Goal: Communication & Community: Answer question/provide support

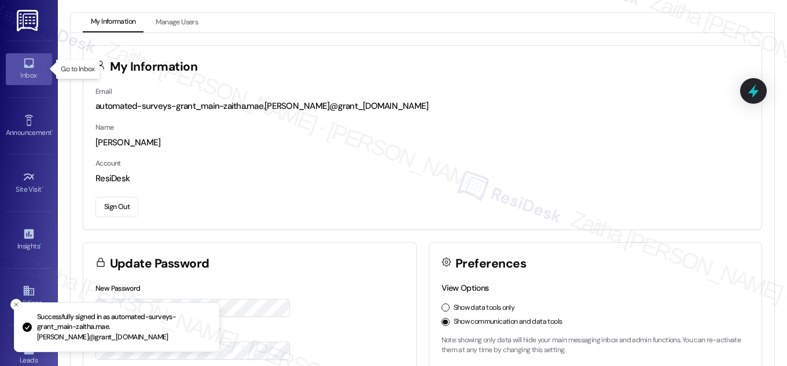
click at [24, 66] on icon at bounding box center [29, 63] width 10 height 10
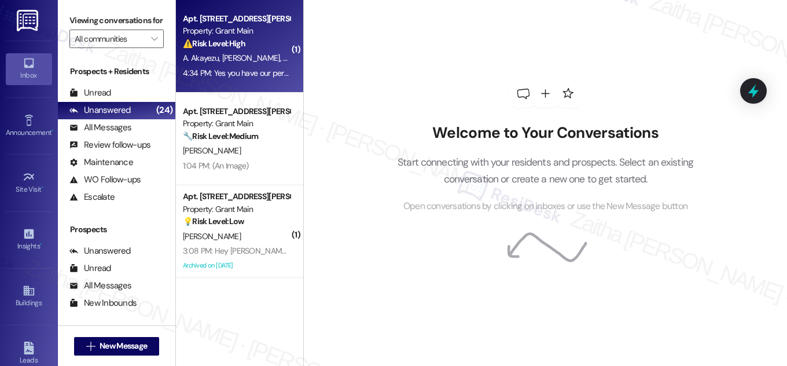
click at [267, 35] on div "Property: Grant Main" at bounding box center [236, 31] width 107 height 12
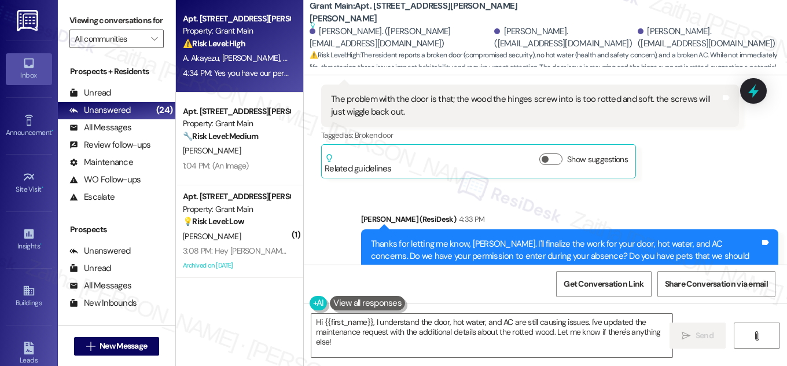
scroll to position [2547, 0]
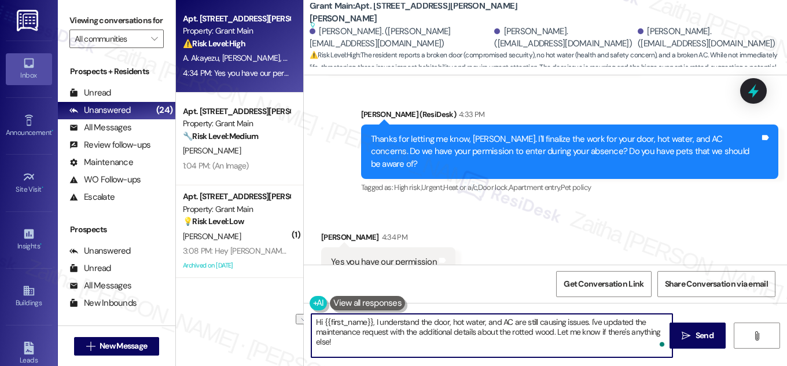
drag, startPoint x: 311, startPoint y: 323, endPoint x: 583, endPoint y: 323, distance: 272.5
click at [583, 323] on textarea "Hi {{first_name}}, I understand the door, hot water, and AC are still causing i…" at bounding box center [491, 335] width 361 height 43
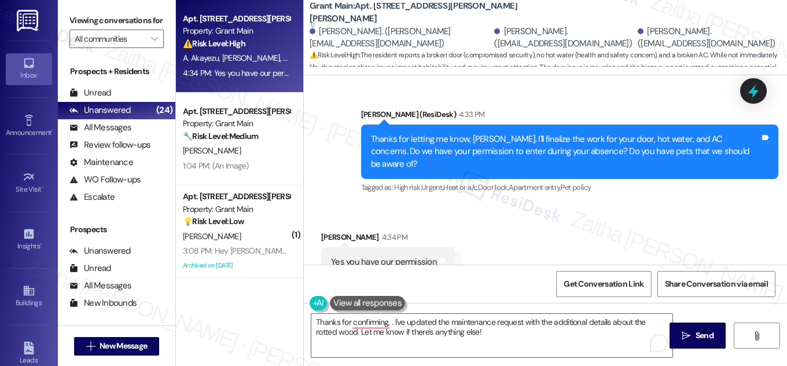
click at [333, 231] on div "[PERSON_NAME] 4:34 PM" at bounding box center [388, 239] width 134 height 16
copy div "[PERSON_NAME]"
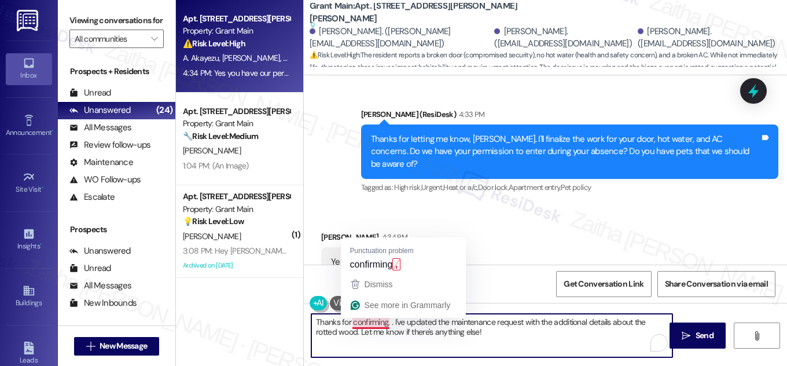
click at [387, 323] on textarea "Thanks for confirming, . I've updated the maintenance request with the addition…" at bounding box center [491, 335] width 361 height 43
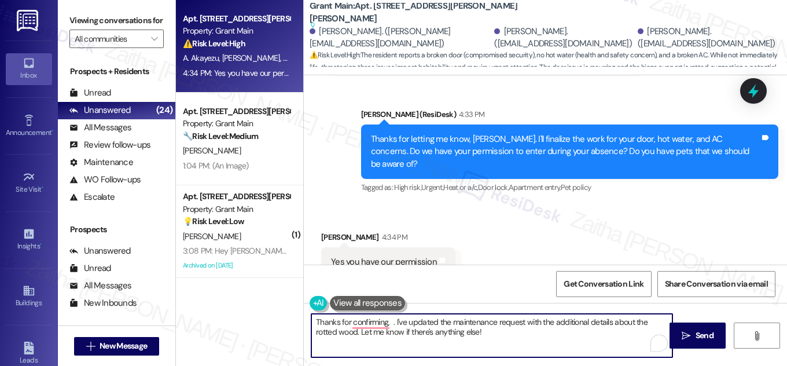
paste textarea "[PERSON_NAME]"
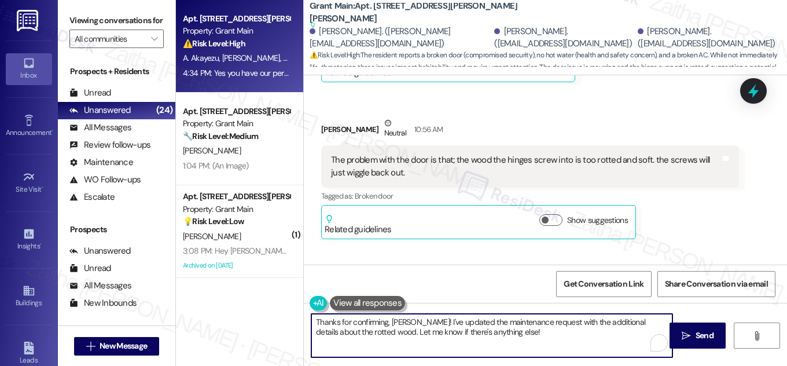
scroll to position [2390, 0]
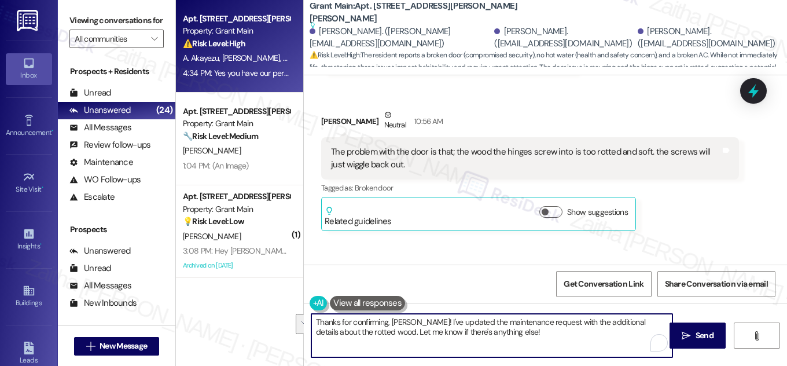
drag, startPoint x: 432, startPoint y: 321, endPoint x: 524, endPoint y: 336, distance: 93.2
click at [524, 336] on textarea "Thanks for confirming, [PERSON_NAME]! I've updated the maintenance request with…" at bounding box center [491, 335] width 361 height 43
type textarea "Thanks for confirming, [PERSON_NAME]! I've finalized the work orders and notifi…"
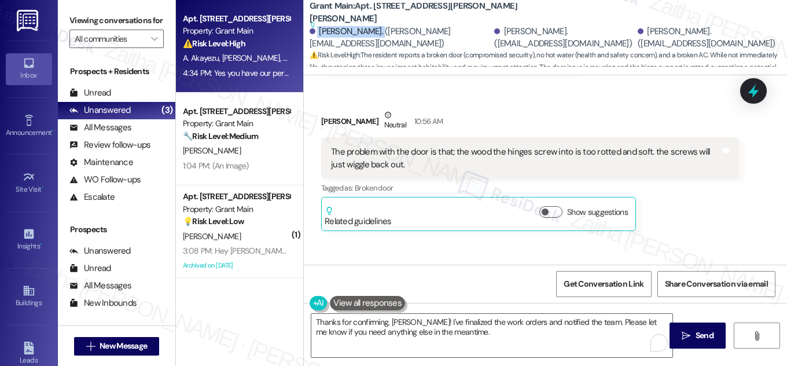
drag, startPoint x: 315, startPoint y: 30, endPoint x: 375, endPoint y: 31, distance: 60.2
click at [375, 31] on div "[PERSON_NAME]. ([PERSON_NAME][EMAIL_ADDRESS][DOMAIN_NAME])" at bounding box center [401, 37] width 182 height 25
copy div "[PERSON_NAME]"
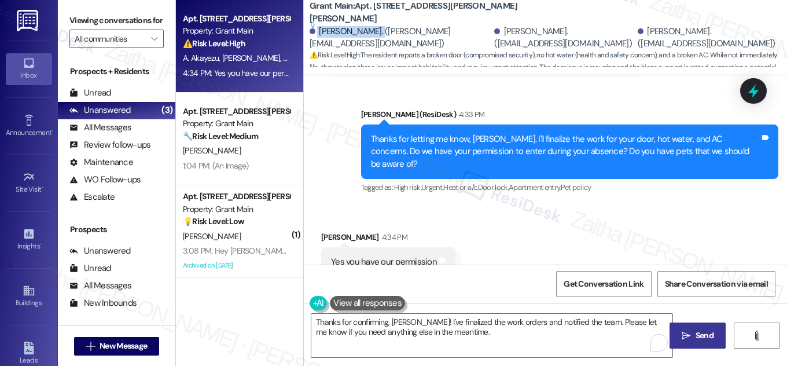
click at [694, 334] on span "Send" at bounding box center [704, 335] width 23 height 12
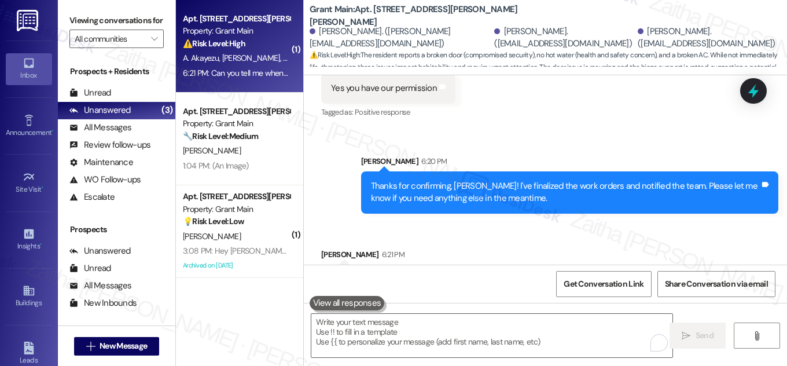
scroll to position [2687, 0]
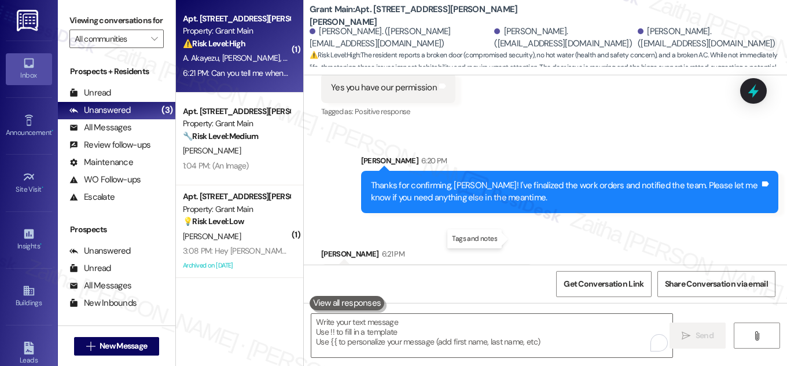
drag, startPoint x: 320, startPoint y: 240, endPoint x: 516, endPoint y: 240, distance: 196.2
click at [516, 264] on div "Can you tell me when they're gonna be over here? Tags and notes" at bounding box center [427, 279] width 212 height 30
copy div "Can you tell me when they're gonna be over here? Tags and notes"
click at [557, 222] on div "Received via SMS [PERSON_NAME] 6:21 PM Can you tell me when they're gonna be ov…" at bounding box center [545, 262] width 483 height 80
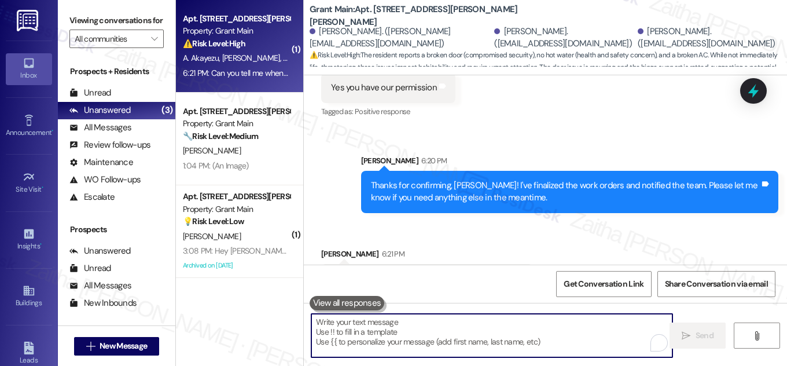
click at [387, 348] on textarea "To enrich screen reader interactions, please activate Accessibility in Grammarl…" at bounding box center [491, 335] width 361 height 43
paste textarea "I don’t have the exact schedule since only maintenance can confirm their timing…"
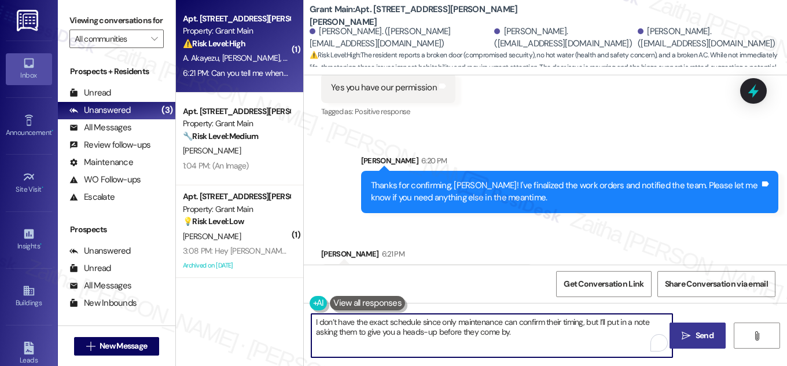
type textarea "I don’t have the exact schedule since only maintenance can confirm their timing…"
click at [693, 334] on span "Send" at bounding box center [704, 335] width 23 height 12
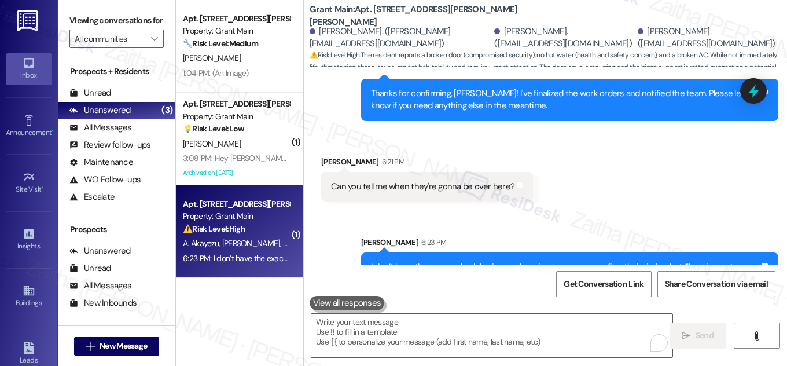
scroll to position [2780, 0]
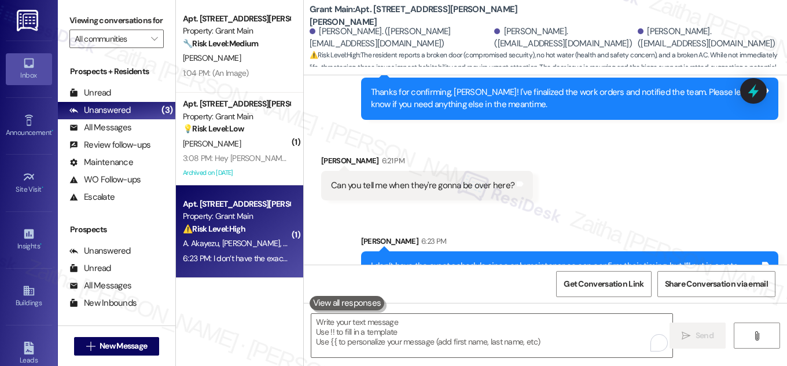
click at [381, 17] on b "Grant Main: Apt. [STREET_ADDRESS][PERSON_NAME][PERSON_NAME]" at bounding box center [425, 15] width 231 height 25
copy b "18747"
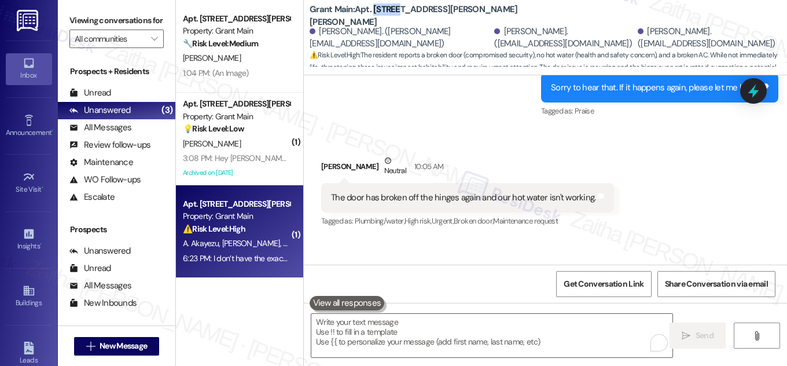
scroll to position [1675, 0]
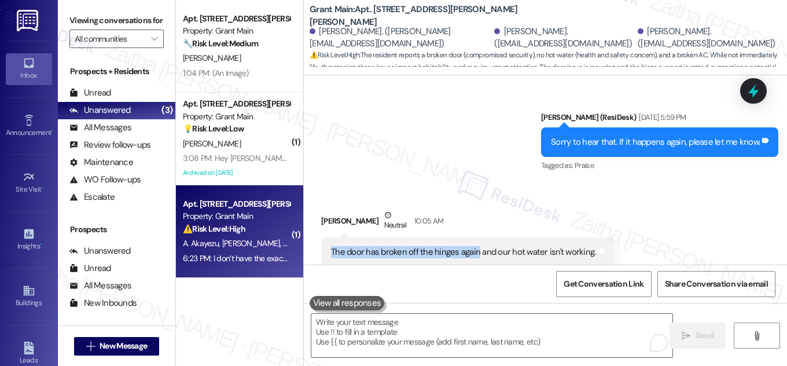
drag, startPoint x: 328, startPoint y: 226, endPoint x: 473, endPoint y: 223, distance: 145.9
click at [473, 246] on div "The door has broken off the hinges again and our hot water isn't working." at bounding box center [463, 252] width 267 height 12
copy div "The door has broken off the hinges again"
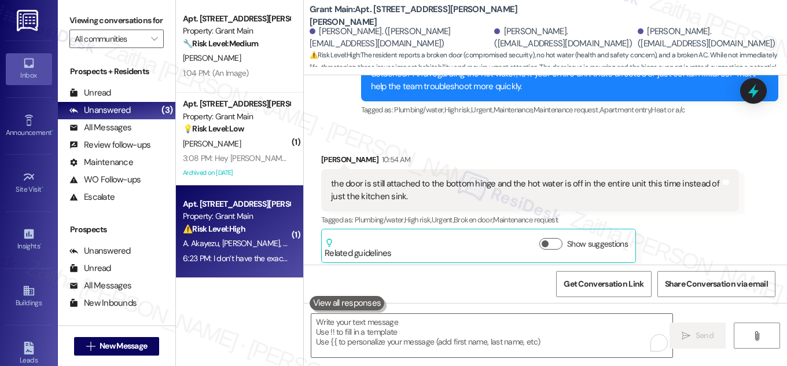
scroll to position [2096, 0]
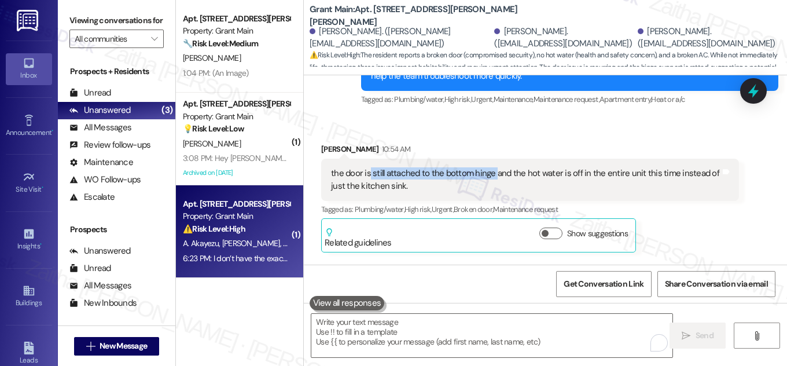
drag, startPoint x: 367, startPoint y: 146, endPoint x: 490, endPoint y: 145, distance: 123.3
click at [490, 167] on div "the door is still attached to the bottom hinge and the hot water is off in the …" at bounding box center [525, 179] width 389 height 25
copy div "still attached to the bottom hinge"
click at [376, 16] on b "Grant Main: Apt. [STREET_ADDRESS][PERSON_NAME][PERSON_NAME]" at bounding box center [425, 15] width 231 height 25
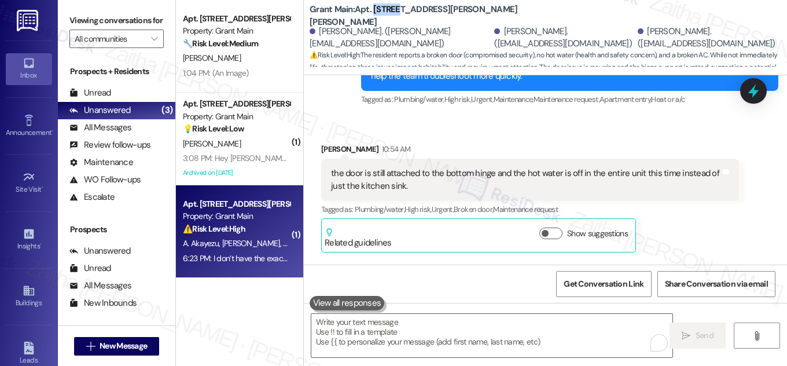
copy b "18747"
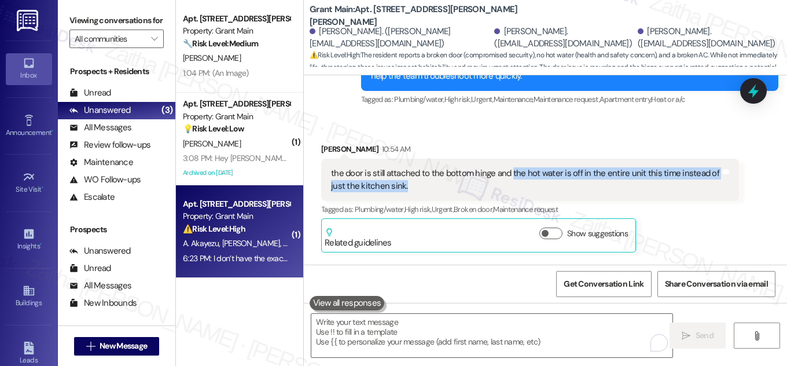
drag, startPoint x: 506, startPoint y: 148, endPoint x: 512, endPoint y: 163, distance: 16.3
click at [512, 167] on div "the door is still attached to the bottom hinge and the hot water is off in the …" at bounding box center [525, 179] width 389 height 25
copy div "the hot water is off in the entire unit this time instead of just the kitchen s…"
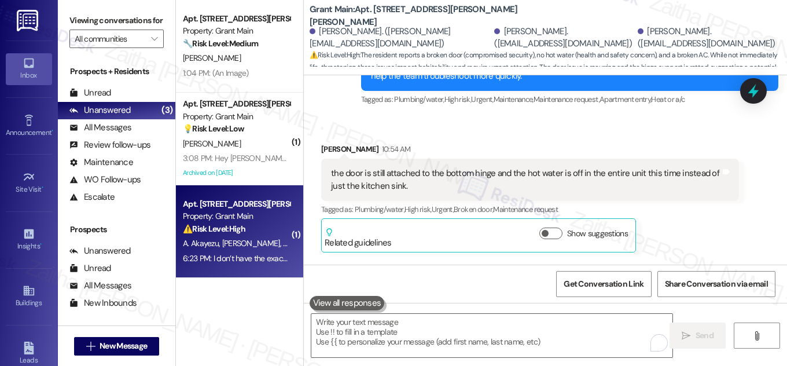
click at [381, 12] on b "Grant Main: Apt. [STREET_ADDRESS][PERSON_NAME][PERSON_NAME]" at bounding box center [425, 15] width 231 height 25
copy b "18747"
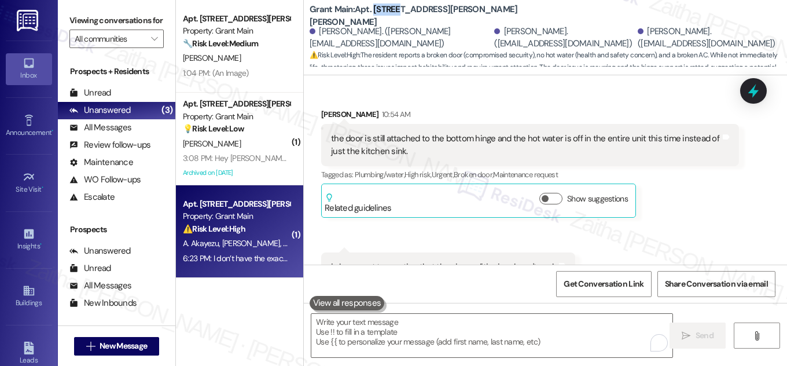
scroll to position [2149, 0]
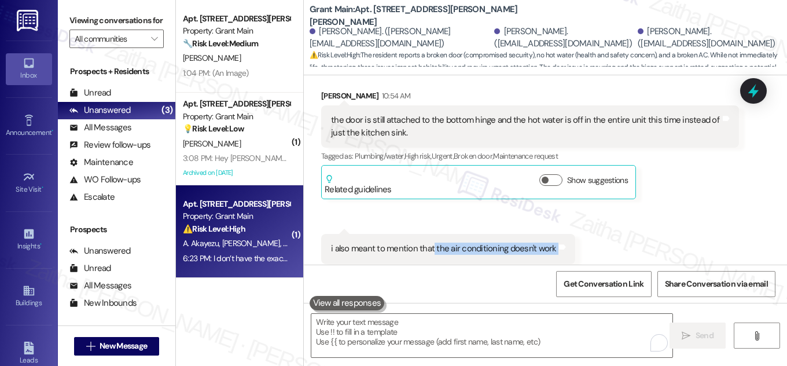
drag, startPoint x: 429, startPoint y: 223, endPoint x: 559, endPoint y: 217, distance: 129.7
click at [559, 234] on div "i also meant to mention that the air conditioning doesn't work Tags and notes" at bounding box center [448, 249] width 254 height 30
copy div "the air conditioning doesn't work Tags and notes"
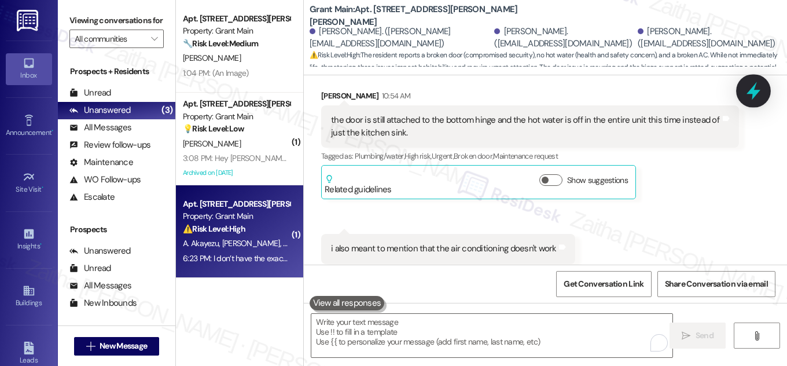
drag, startPoint x: 756, startPoint y: 184, endPoint x: 745, endPoint y: 97, distance: 87.4
click at [753, 182] on div "Received via SMS [PERSON_NAME] 10:54 AM the door is still attached to the botto…" at bounding box center [545, 255] width 483 height 382
click at [748, 86] on icon at bounding box center [754, 91] width 20 height 20
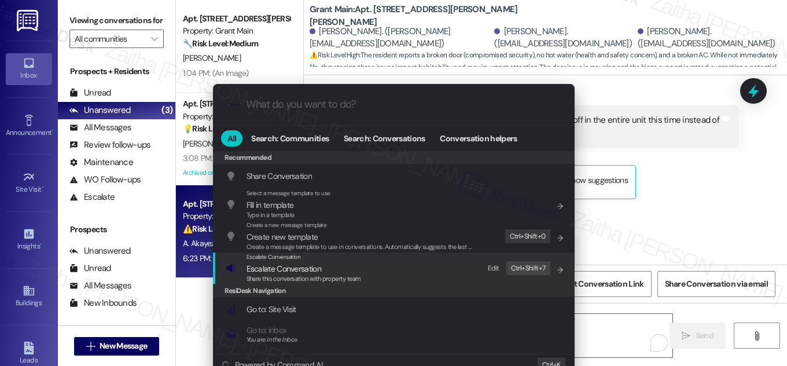
click at [266, 267] on span "Escalate Conversation" at bounding box center [284, 268] width 75 height 10
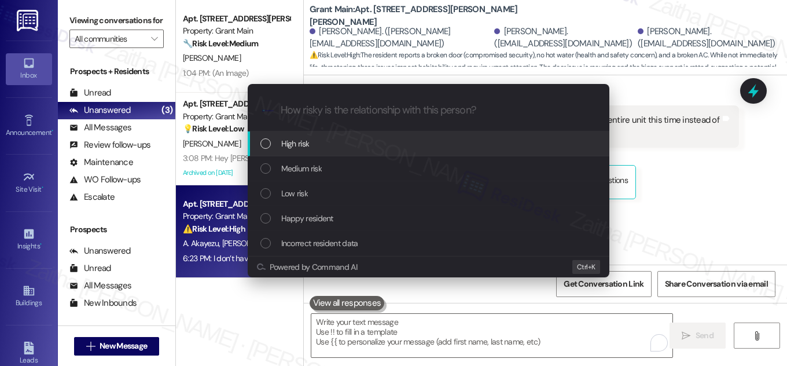
click at [317, 145] on div "High risk" at bounding box center [429, 143] width 339 height 13
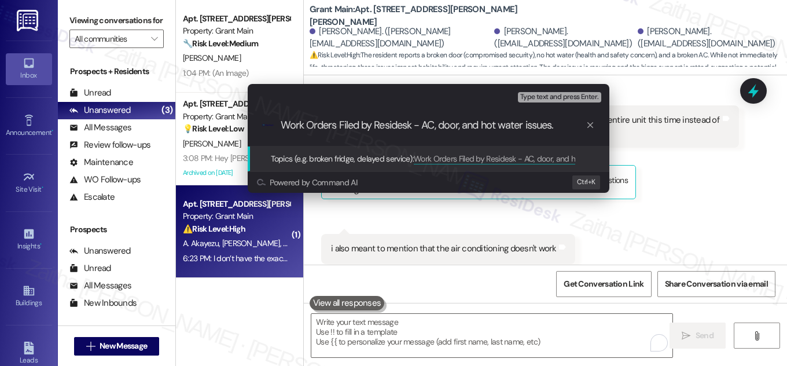
click at [396, 126] on input "Work Orders Filed by Residesk - AC, door, and hot water issues." at bounding box center [433, 125] width 305 height 12
type input "Work Orders Filed by ResiDesk - AC, door, and hot water issues."
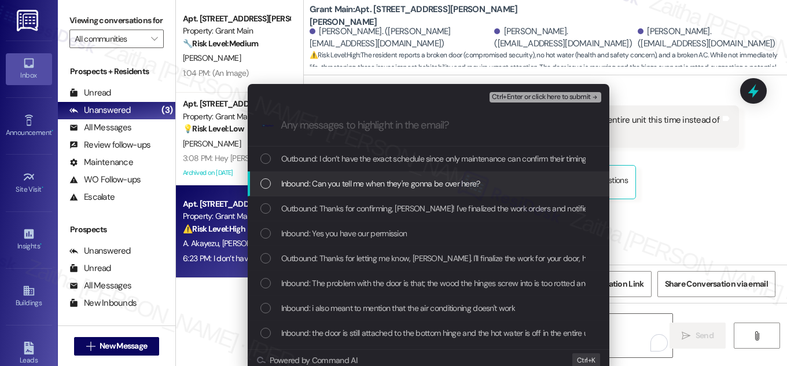
click at [301, 187] on span "Inbound: Can you tell me when they're gonna be over here?" at bounding box center [380, 183] width 199 height 13
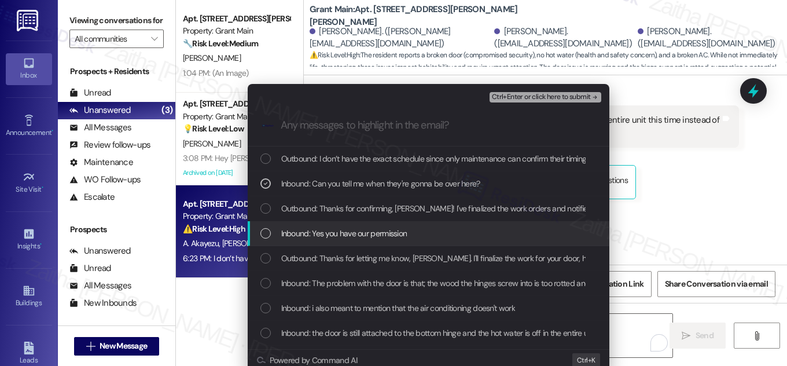
click at [297, 230] on span "Inbound: Yes you have our permission" at bounding box center [344, 233] width 126 height 13
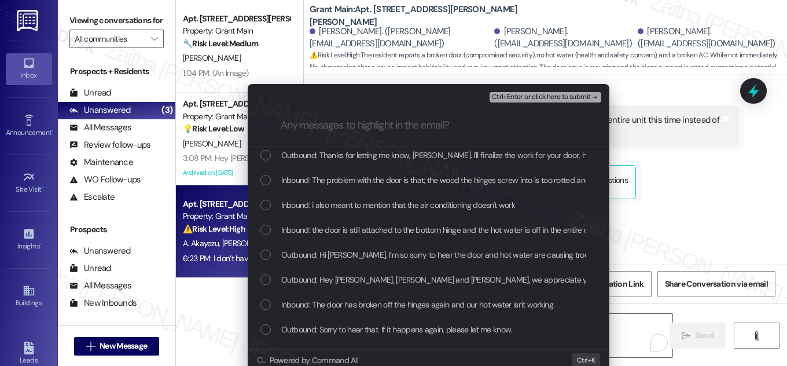
scroll to position [105, 0]
click at [307, 178] on span "Inbound: The problem with the door is that; the wood the hinges screw into is t…" at bounding box center [504, 178] width 446 height 13
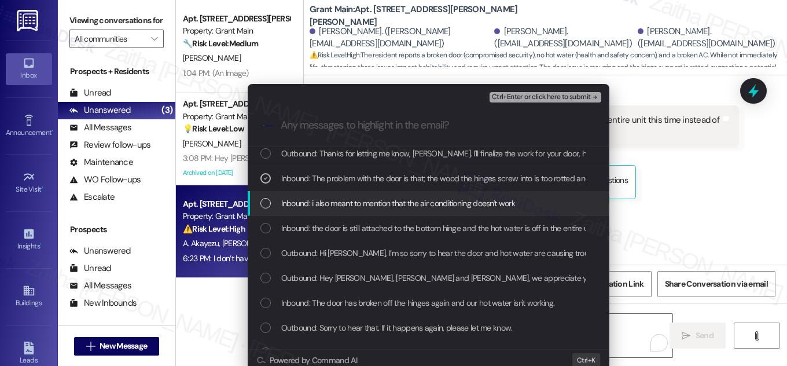
click at [307, 198] on span "Inbound: i also meant to mention that the air conditioning doesn't work" at bounding box center [398, 203] width 234 height 13
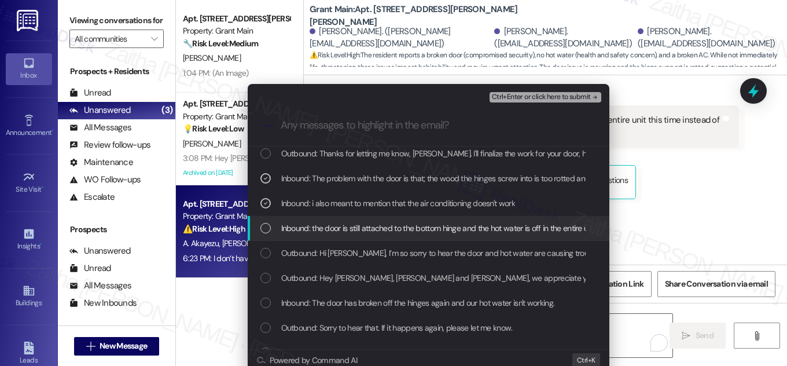
click at [323, 228] on span "Inbound: the door is still attached to the bottom hinge and the hot water is of…" at bounding box center [506, 228] width 450 height 13
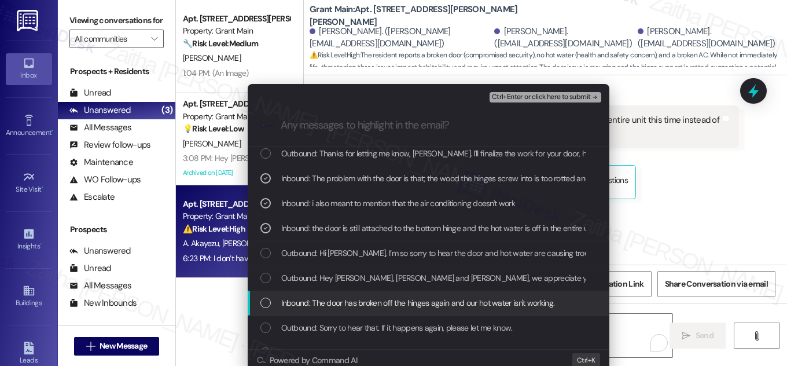
click at [321, 298] on span "Inbound: The door has broken off the hinges again and our hot water isn't worki…" at bounding box center [418, 302] width 274 height 13
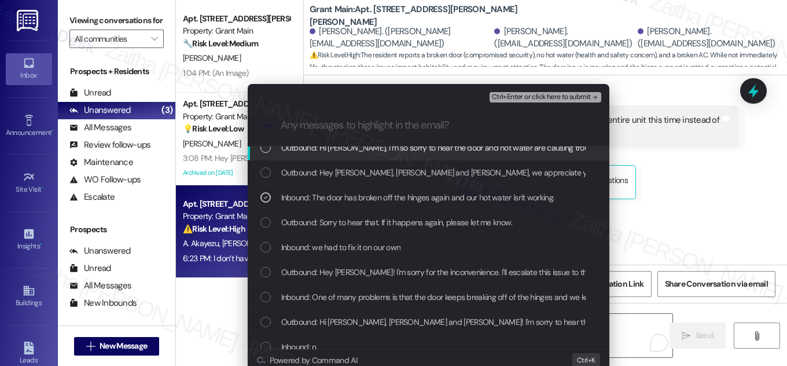
click at [522, 95] on span "Ctrl+Enter or click here to submit" at bounding box center [541, 97] width 99 height 8
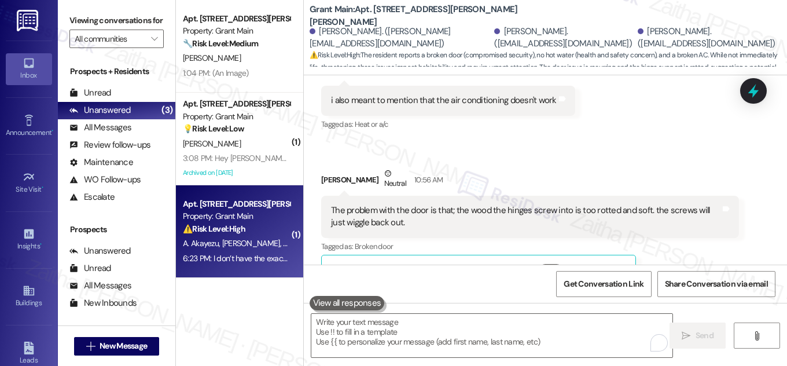
scroll to position [0, 0]
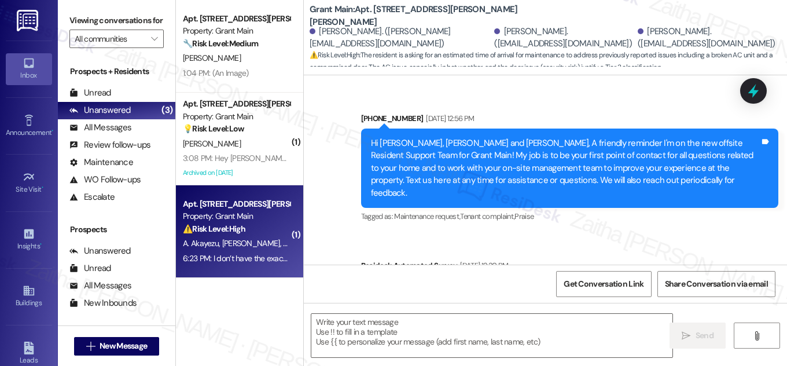
type textarea "Fetching suggested responses. Please feel free to read through the conversation…"
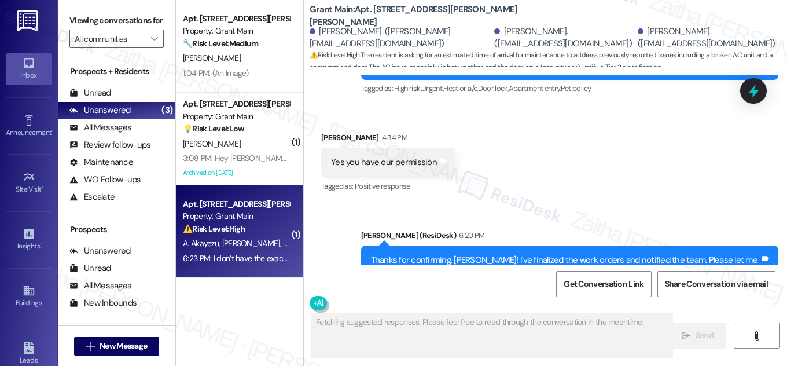
scroll to position [2723, 0]
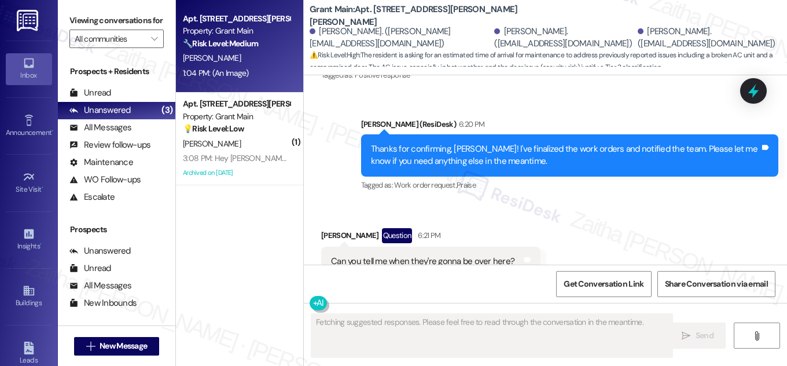
click at [272, 57] on div "[PERSON_NAME]" at bounding box center [236, 58] width 109 height 14
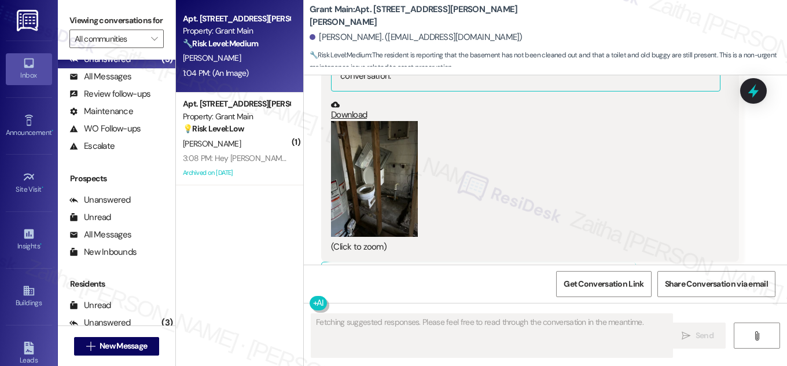
scroll to position [153, 0]
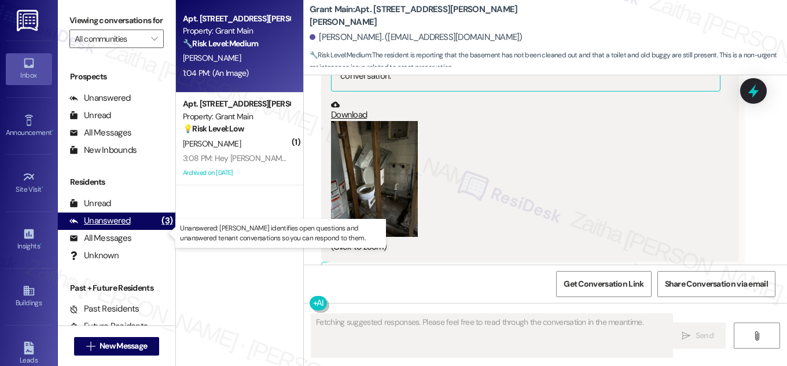
click at [109, 227] on div "Unanswered" at bounding box center [99, 221] width 61 height 12
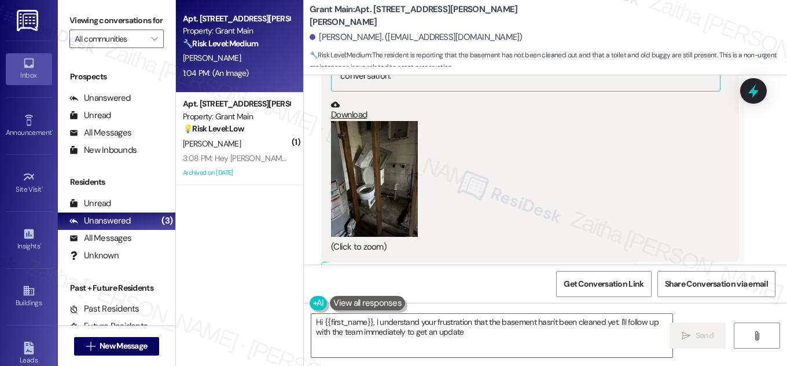
click at [255, 71] on div "1:04 PM: (An Image) 1:04 PM: (An Image)" at bounding box center [236, 73] width 109 height 14
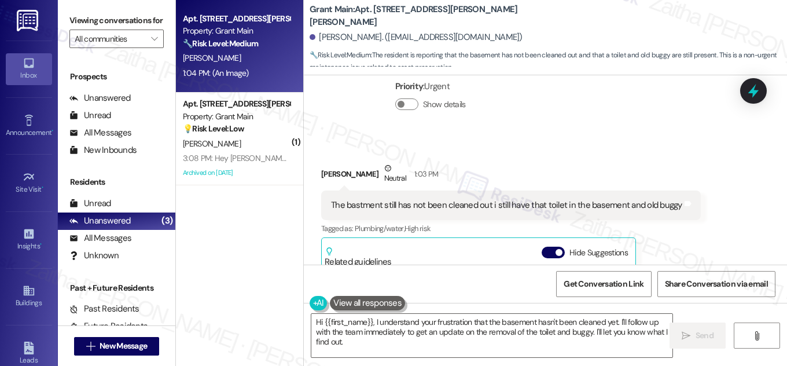
scroll to position [2485, 0]
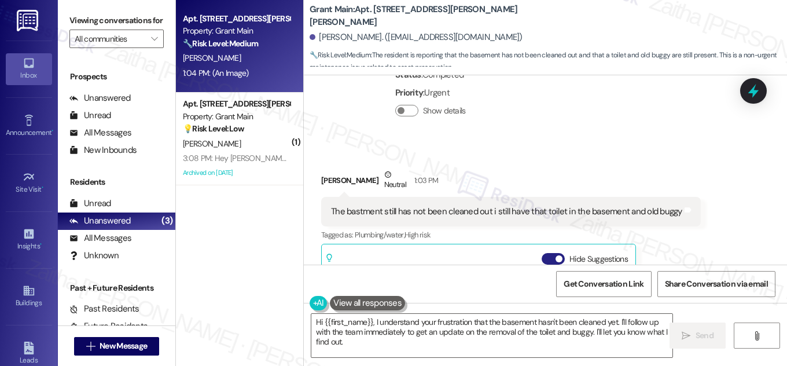
click at [549, 253] on button "Hide Suggestions" at bounding box center [553, 259] width 23 height 12
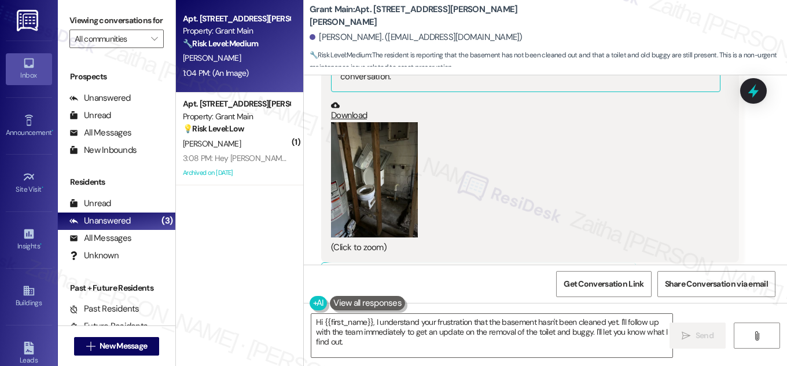
scroll to position [2812, 0]
click at [381, 332] on textarea "Hi {{first_name}}, I understand your frustration that the basement hasn't been …" at bounding box center [491, 335] width 361 height 43
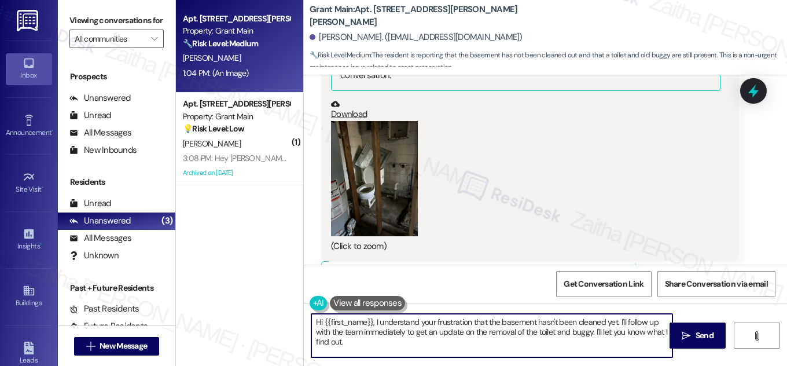
click at [381, 332] on textarea "Hi {{first_name}}, I understand your frustration that the basement hasn't been …" at bounding box center [491, 335] width 361 height 43
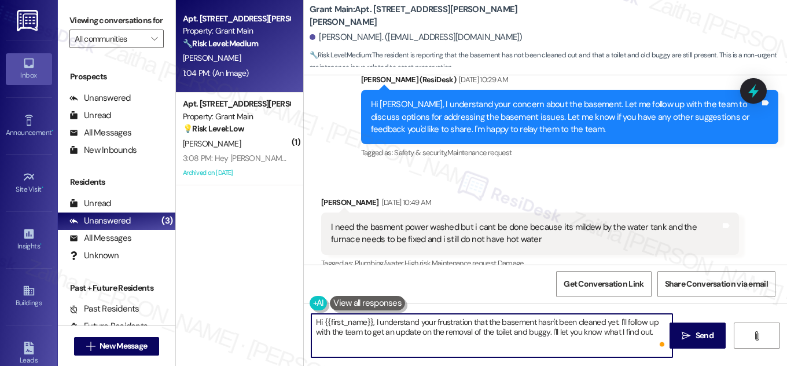
scroll to position [2023, 0]
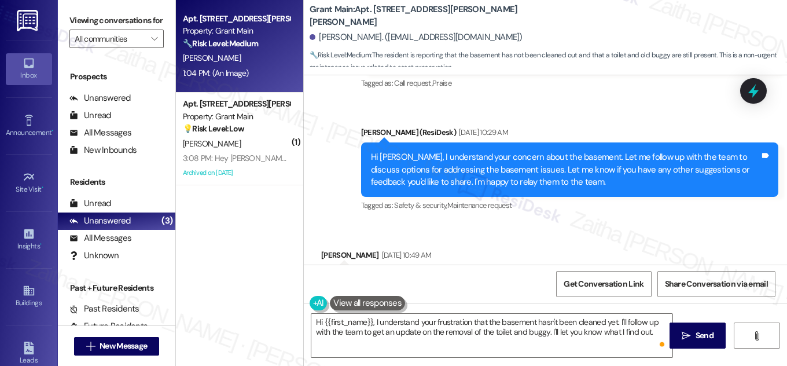
click at [379, 17] on b "Grant Main: Apt. 18330 [PERSON_NAME],, 18330-[STREET_ADDRESS][PERSON_NAME]" at bounding box center [425, 15] width 231 height 25
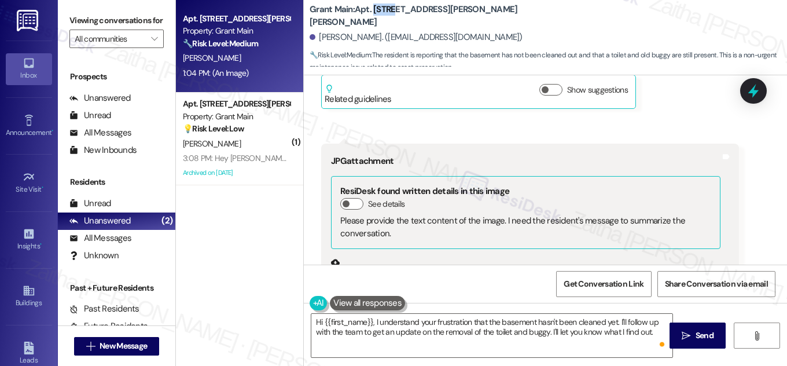
scroll to position [2812, 0]
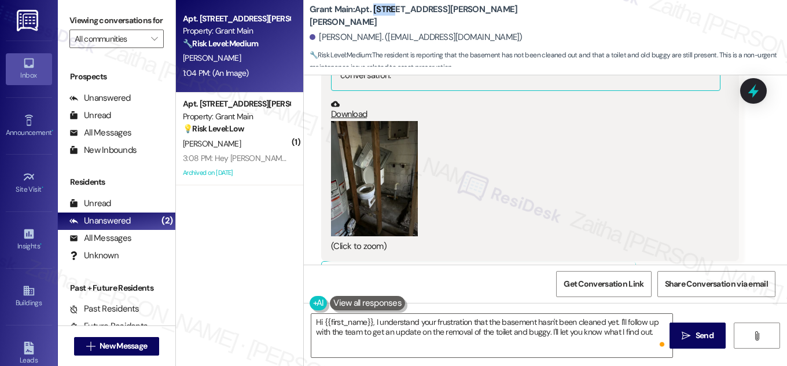
click at [375, 152] on button "Zoom image" at bounding box center [374, 179] width 87 height 116
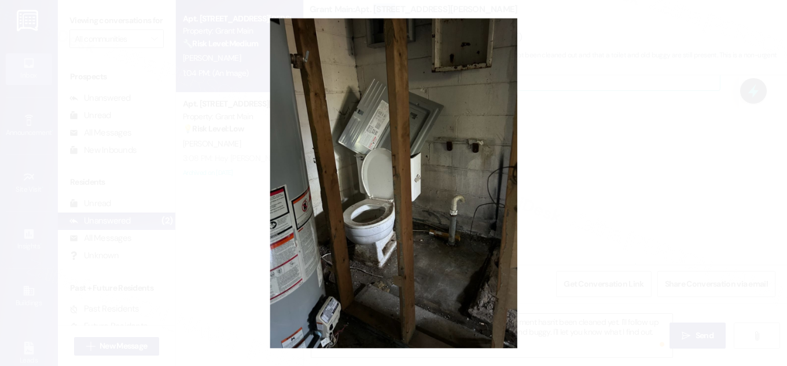
click at [611, 145] on button "Unzoom image" at bounding box center [393, 183] width 787 height 366
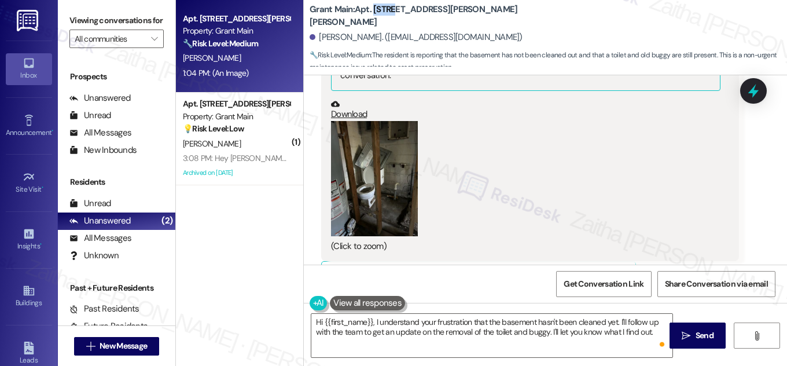
click at [373, 166] on button "Zoom image" at bounding box center [374, 179] width 87 height 116
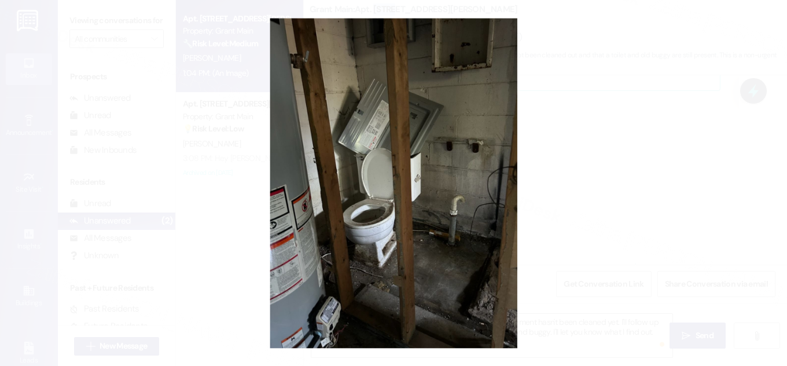
click at [635, 132] on button "Unzoom image" at bounding box center [393, 183] width 787 height 366
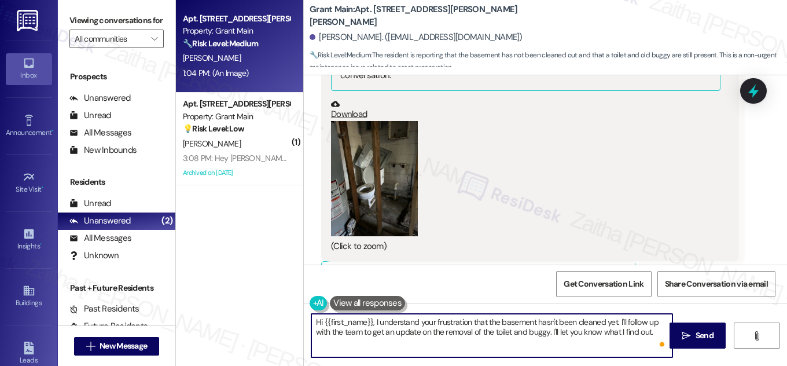
click at [373, 319] on textarea "Hi {{first_name}}, I understand your frustration that the basement hasn't been …" at bounding box center [491, 335] width 361 height 43
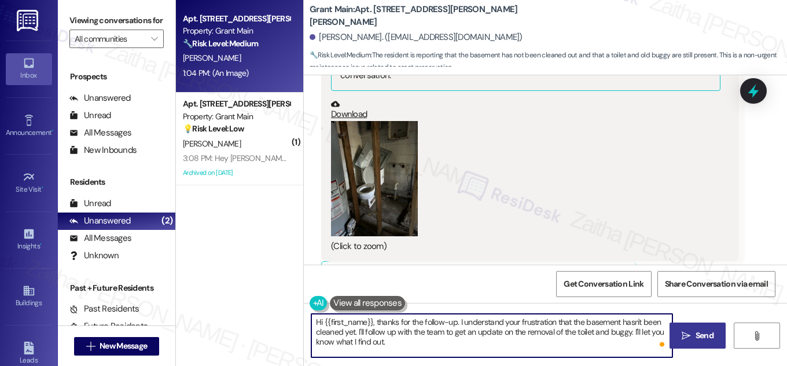
type textarea "Hi {{first_name}}, thanks for the follow-up. I understand your frustration that…"
click at [702, 331] on span "Send" at bounding box center [705, 335] width 18 height 12
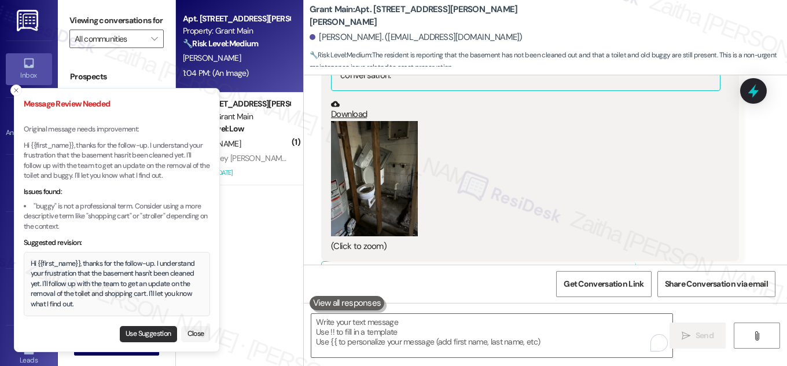
click at [150, 330] on button "Use Suggestion" at bounding box center [148, 334] width 57 height 16
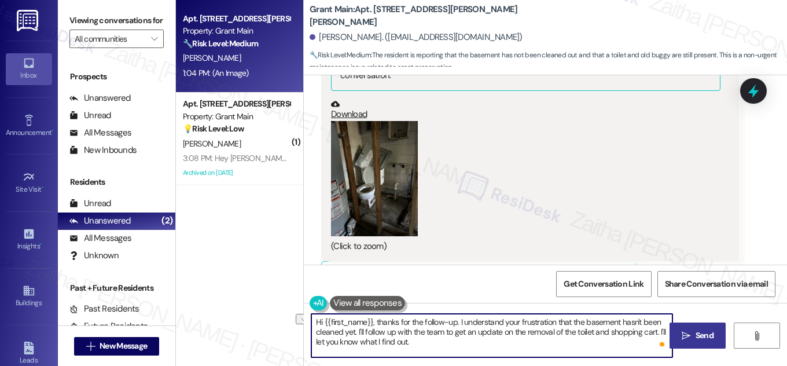
drag, startPoint x: 502, startPoint y: 332, endPoint x: 653, endPoint y: 331, distance: 151.6
click at [653, 331] on textarea "Hi {{first_name}}, thanks for the follow-up. I understand your frustration that…" at bounding box center [491, 335] width 361 height 43
type textarea "Hi {{first_name}}, thanks for the follow-up. I understand your frustration that…"
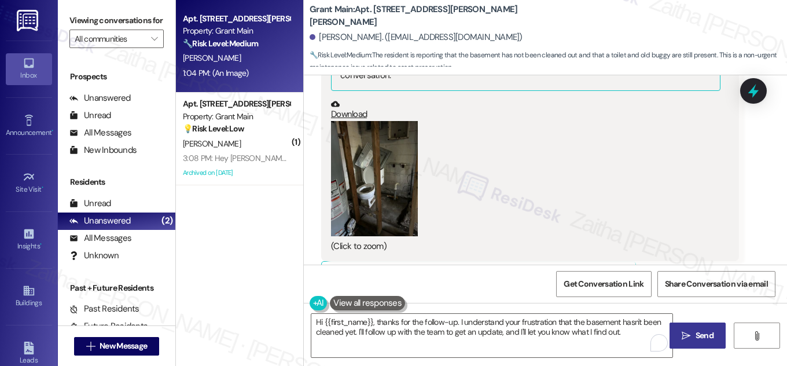
click at [696, 335] on span "Send" at bounding box center [705, 335] width 18 height 12
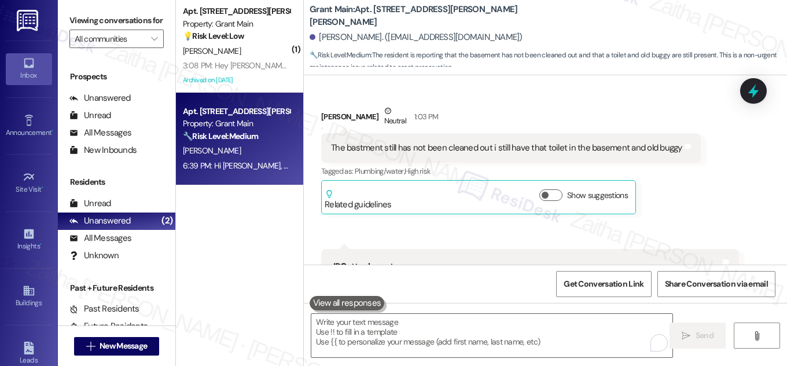
scroll to position [2549, 0]
click at [749, 94] on icon at bounding box center [753, 91] width 14 height 18
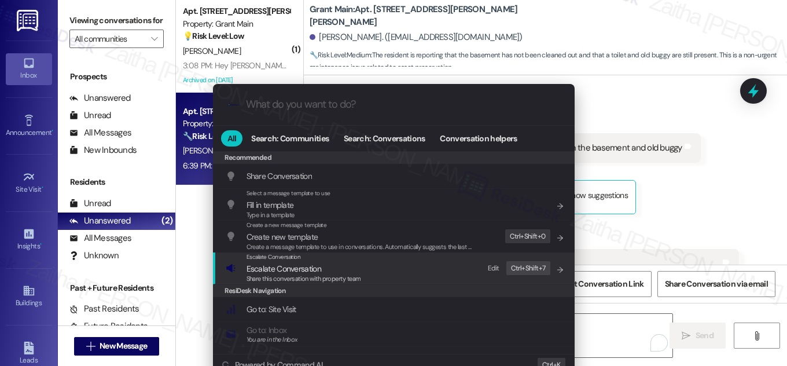
click at [284, 271] on span "Escalate Conversation" at bounding box center [284, 268] width 75 height 10
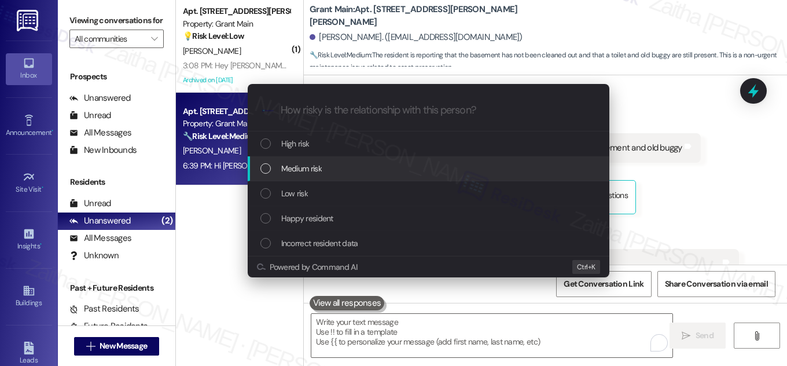
click at [334, 165] on div "Medium risk" at bounding box center [429, 168] width 339 height 13
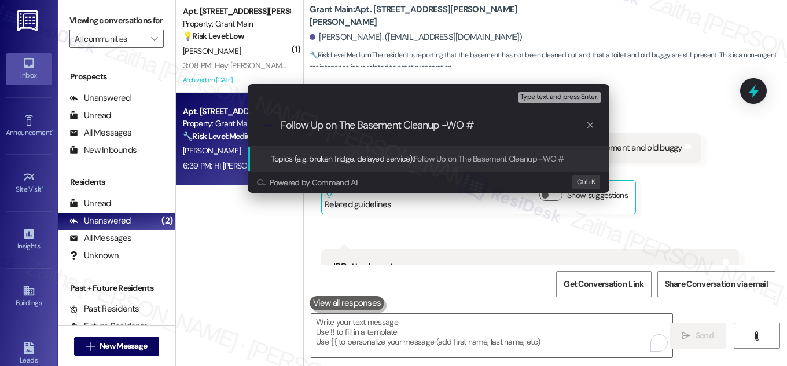
paste input "48723-1"
paste input "48722-1"
type input "Follow Up on The Basement Cleanup -WO # 48723-1 & 48722-1"
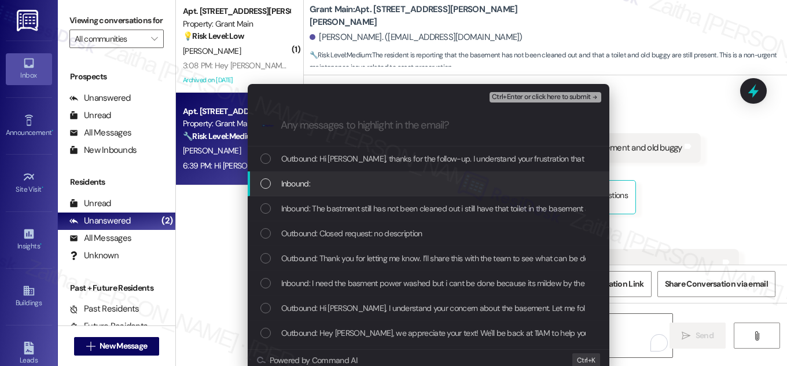
drag, startPoint x: 260, startPoint y: 179, endPoint x: 264, endPoint y: 193, distance: 14.9
click at [261, 179] on div "List of options" at bounding box center [265, 183] width 10 height 10
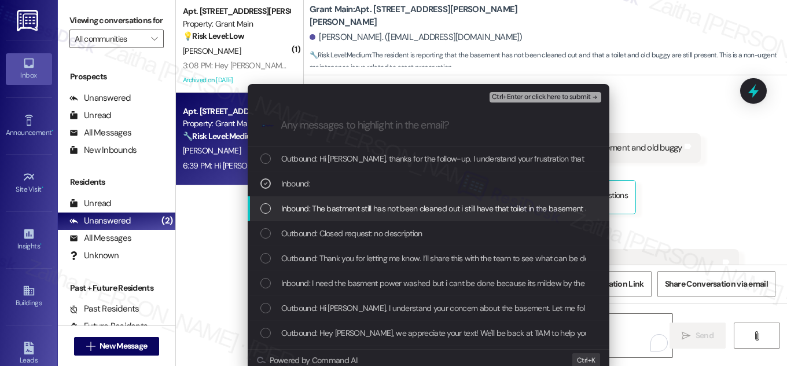
click at [264, 212] on div "List of options" at bounding box center [265, 208] width 10 height 10
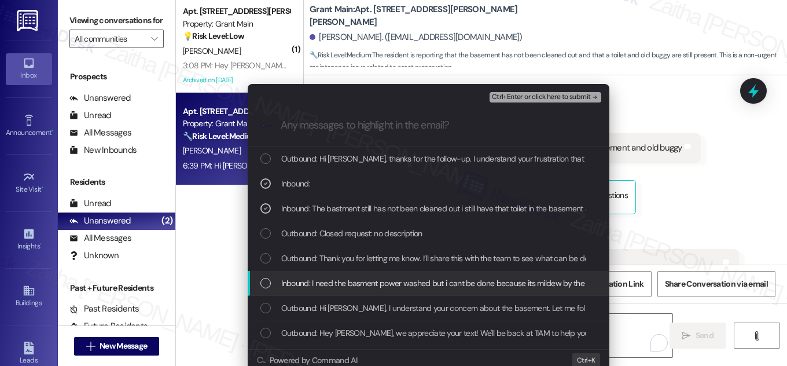
click at [280, 289] on div "Inbound: I need the basment power washed but i cant be done because its mildew …" at bounding box center [429, 283] width 362 height 25
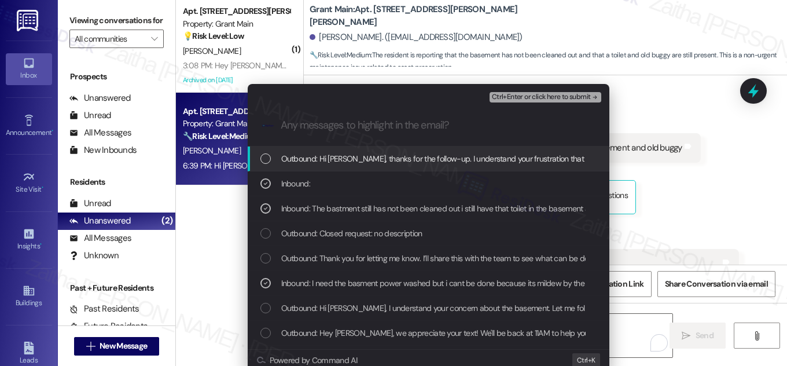
click at [547, 93] on span "Ctrl+Enter or click here to submit" at bounding box center [541, 97] width 99 height 8
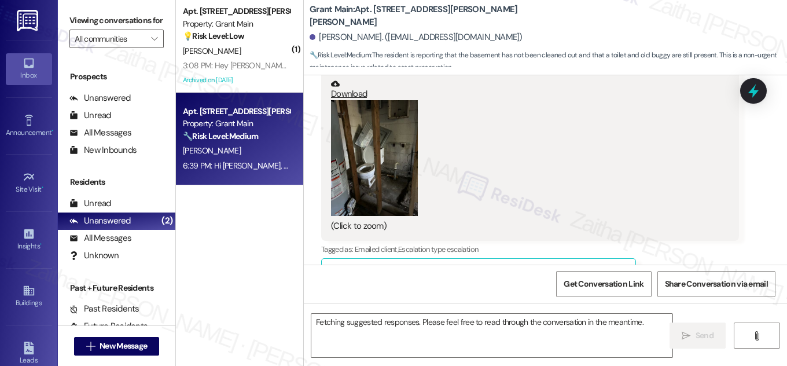
scroll to position [2975, 0]
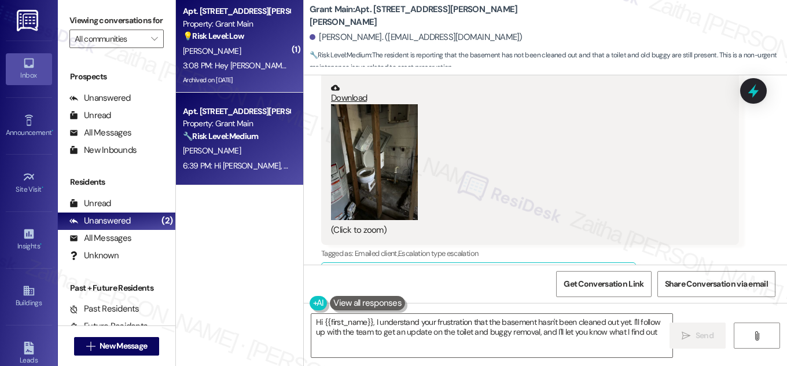
type textarea "Hi {{first_name}}, I understand your frustration that the basement hasn't been …"
click at [276, 31] on div "💡 Risk Level: Low The resident is requesting a phone call with the property tea…" at bounding box center [236, 36] width 107 height 12
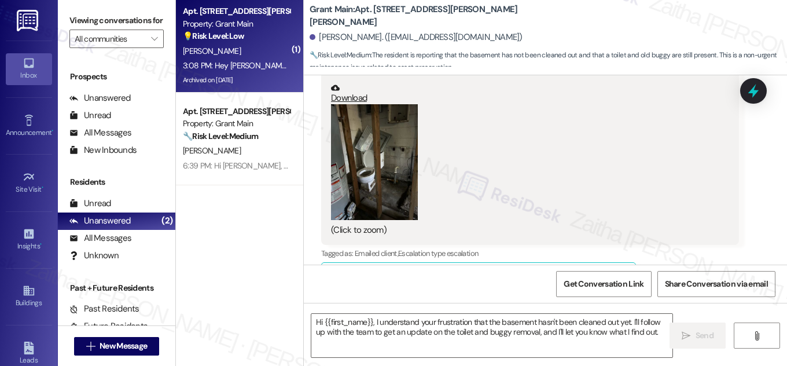
type textarea "Fetching suggested responses. Please feel free to read through the conversation…"
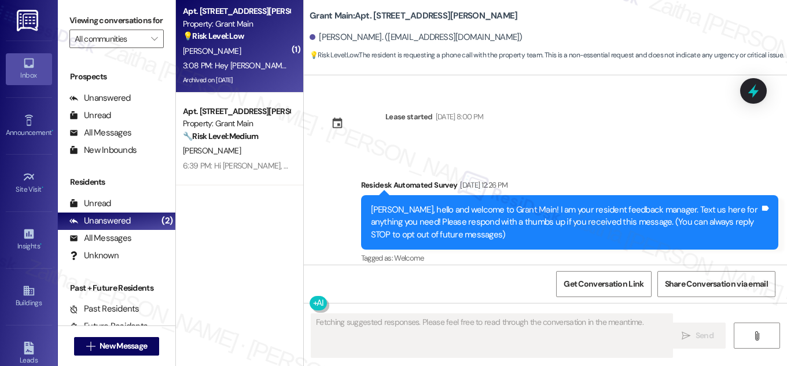
scroll to position [16493, 0]
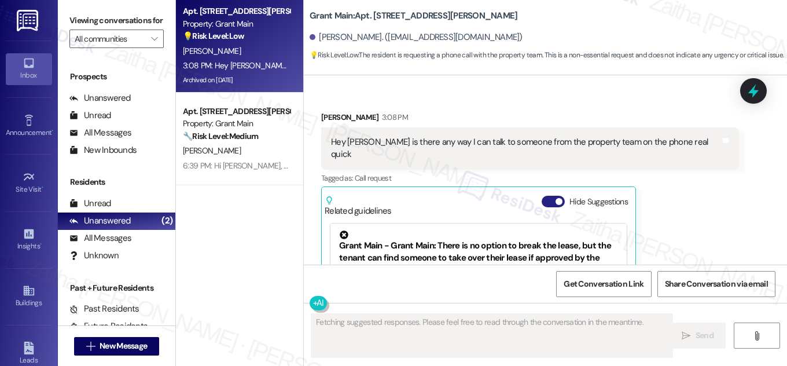
click at [542, 196] on button "Hide Suggestions" at bounding box center [553, 202] width 23 height 12
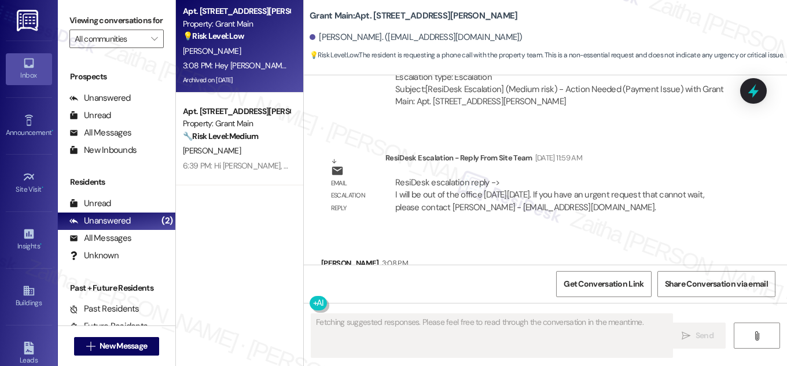
scroll to position [16294, 0]
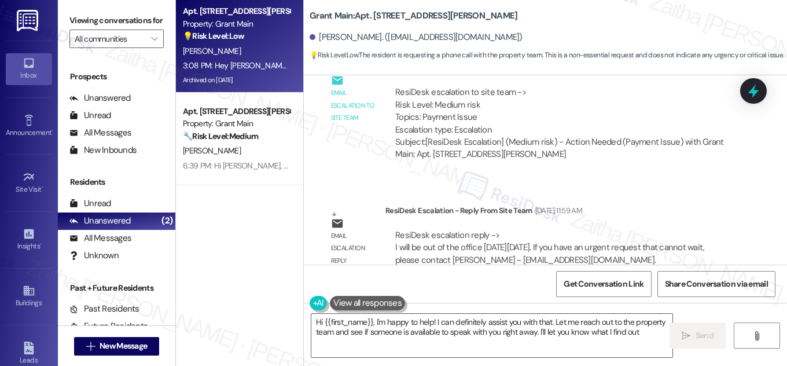
type textarea "Hi {{first_name}}, I'm happy to help! I can definitely assist you with that. Le…"
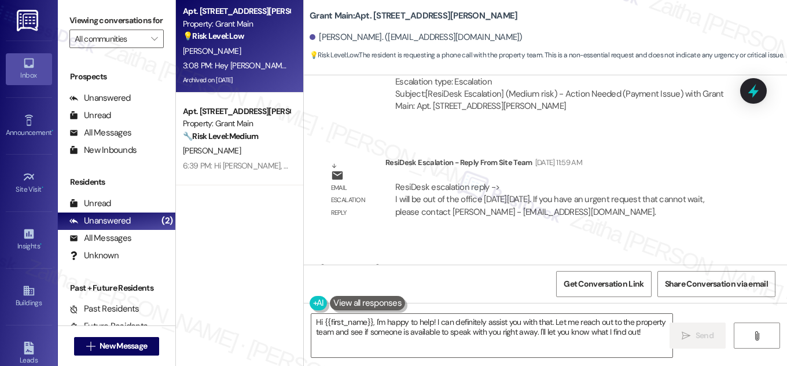
scroll to position [16347, 0]
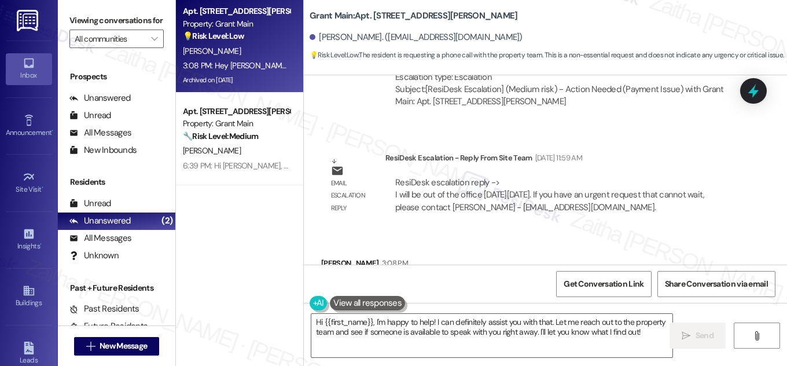
click at [550, 341] on button "Show suggestions" at bounding box center [550, 347] width 23 height 12
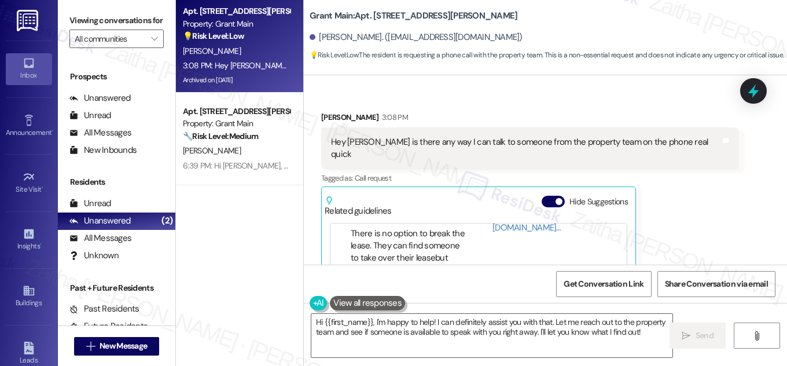
scroll to position [130, 0]
drag, startPoint x: 550, startPoint y: 90, endPoint x: 553, endPoint y: 100, distance: 10.8
click at [549, 196] on button "Hide Suggestions" at bounding box center [553, 202] width 23 height 12
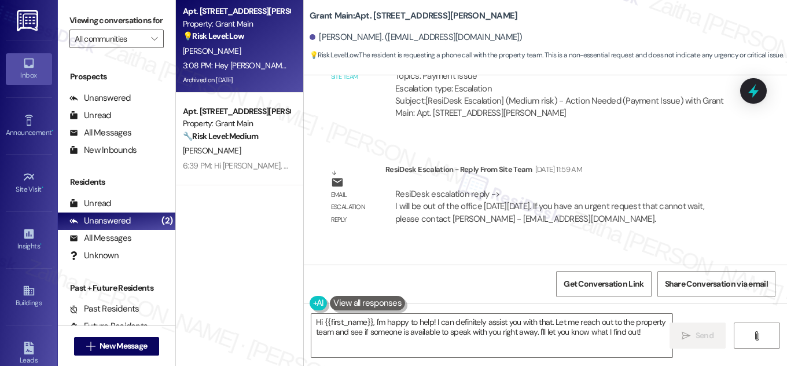
scroll to position [16347, 0]
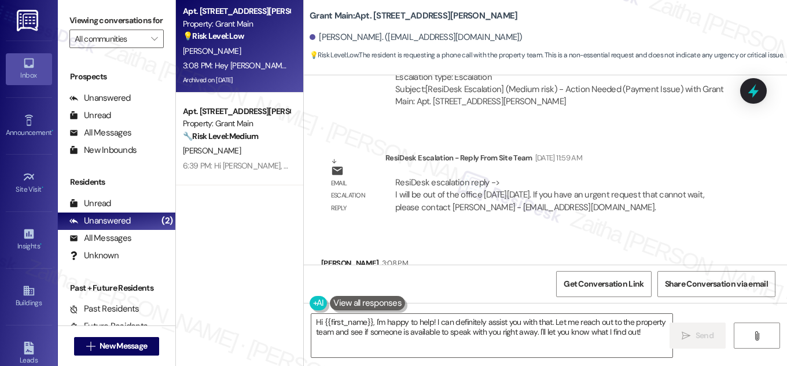
drag, startPoint x: 324, startPoint y: 185, endPoint x: 681, endPoint y: 199, distance: 356.7
click at [681, 273] on div "Hey [PERSON_NAME] is there any way I can talk to someone from the property team…" at bounding box center [530, 294] width 418 height 42
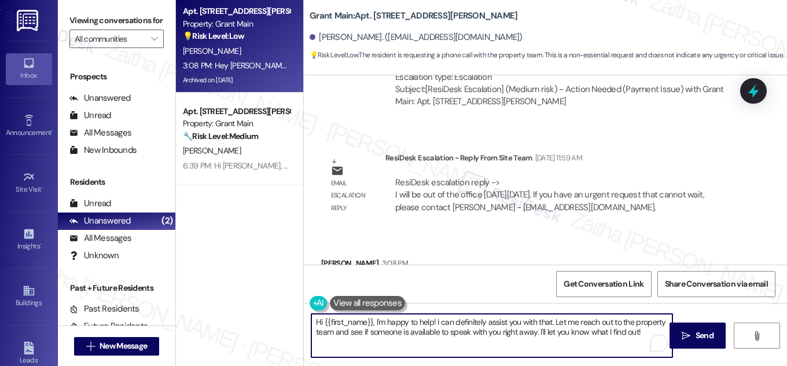
drag, startPoint x: 313, startPoint y: 321, endPoint x: 642, endPoint y: 344, distance: 330.1
click at [642, 344] on textarea "Hi {{first_name}}, I'm happy to help! I can definitely assist you with that. Le…" at bounding box center [491, 335] width 361 height 43
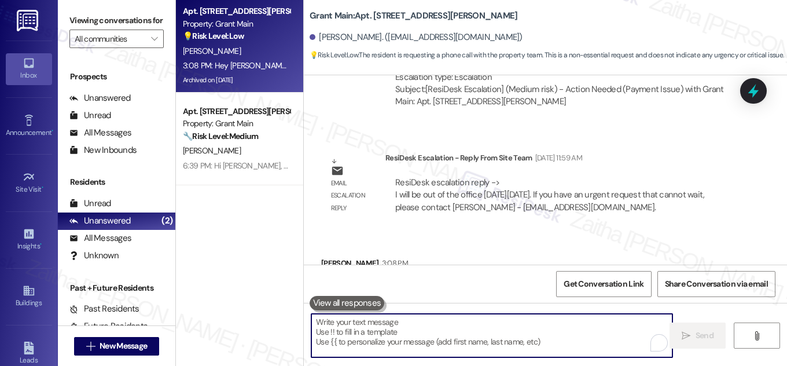
paste textarea "Hi {{first_name}}, I can certainly help connect you with the property team. Cou…"
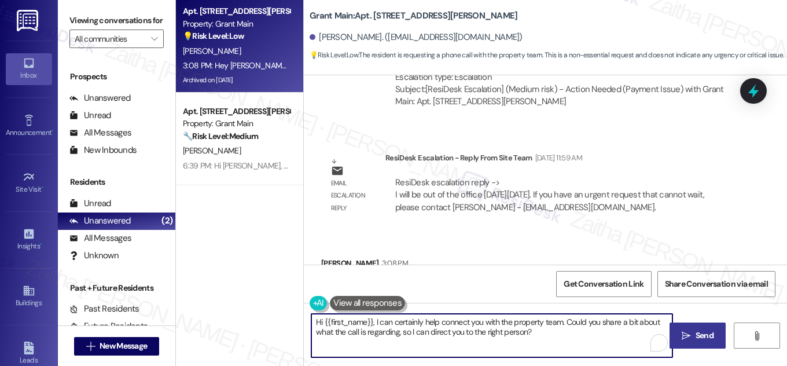
type textarea "Hi {{first_name}}, I can certainly help connect you with the property team. Cou…"
click at [701, 331] on span "Send" at bounding box center [705, 335] width 18 height 12
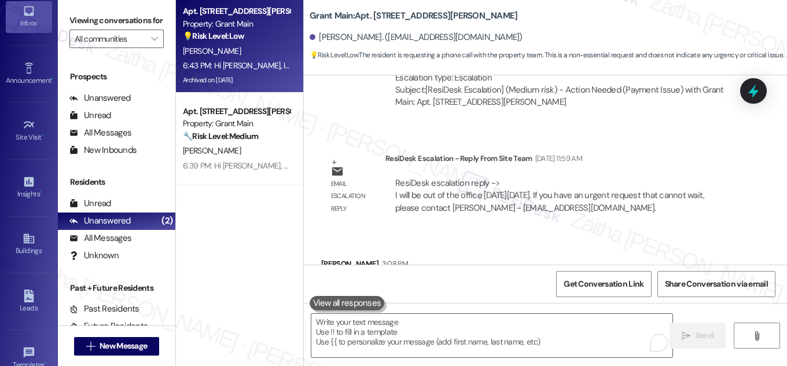
scroll to position [182, 0]
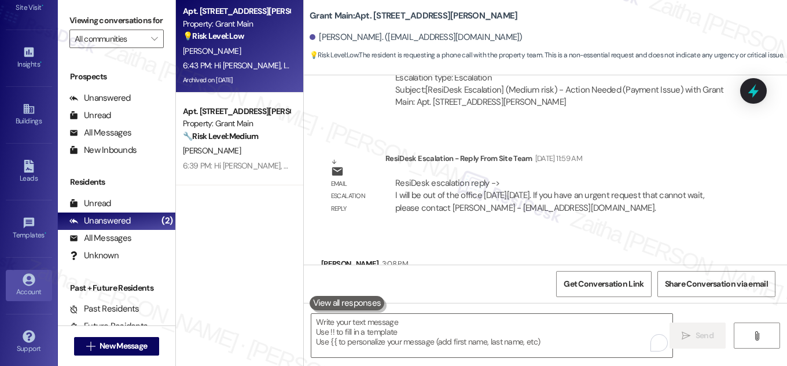
click at [30, 295] on link "Account" at bounding box center [29, 285] width 46 height 31
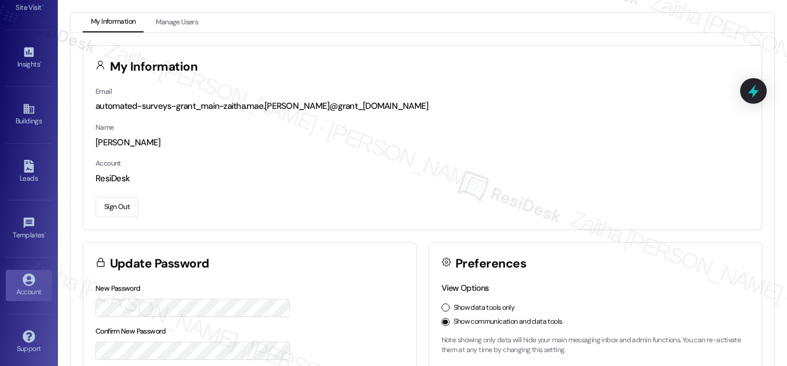
click at [123, 203] on button "Sign Out" at bounding box center [116, 207] width 43 height 20
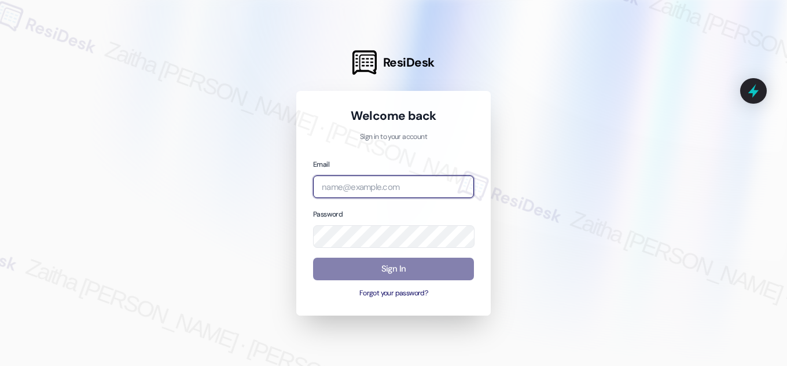
click at [353, 178] on input "email" at bounding box center [393, 186] width 161 height 23
type input "[EMAIL_ADDRESS][PERSON_NAME][DOMAIN_NAME]"
